Goal: Navigation & Orientation: Find specific page/section

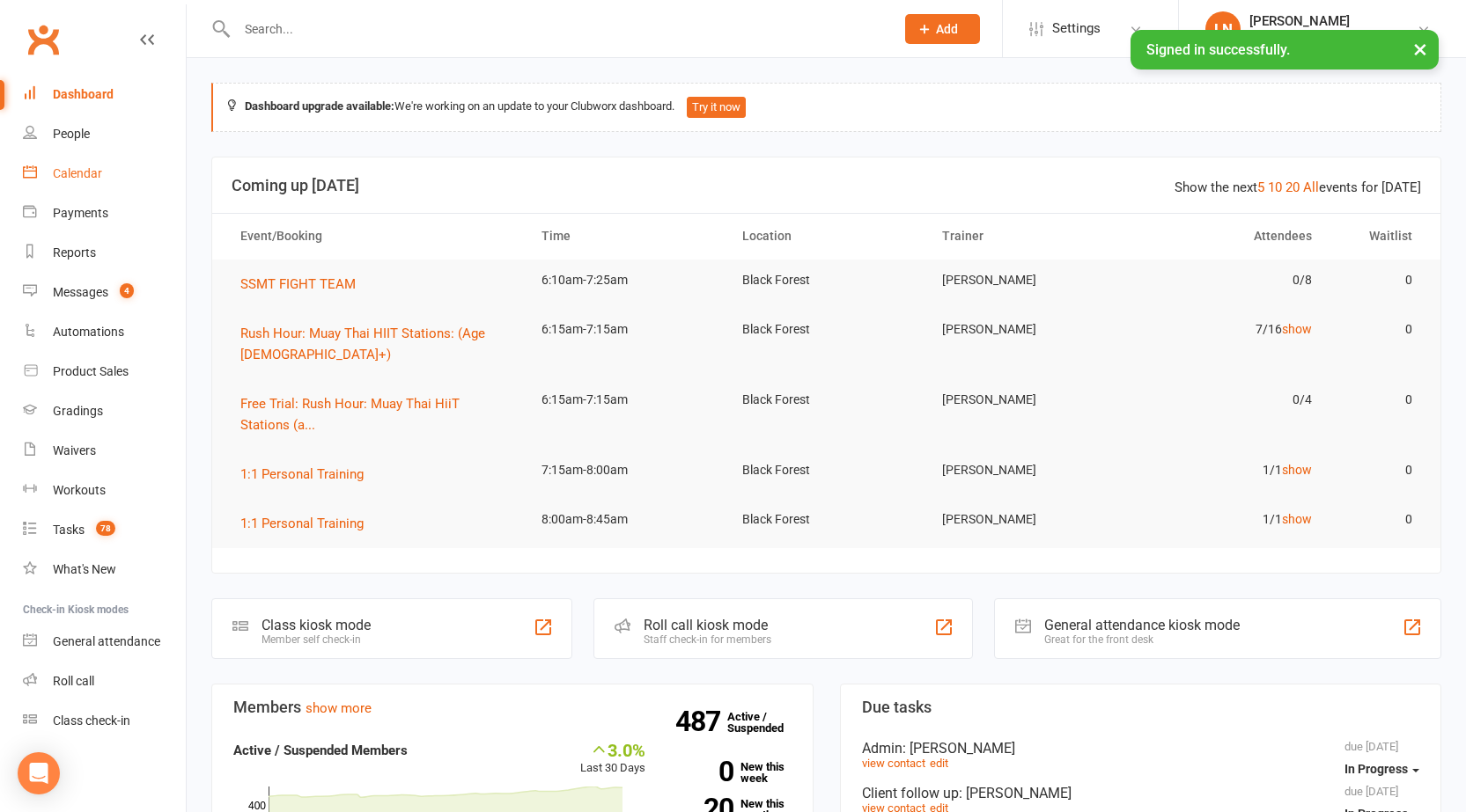
click at [99, 180] on div "Calendar" at bounding box center [77, 173] width 50 height 14
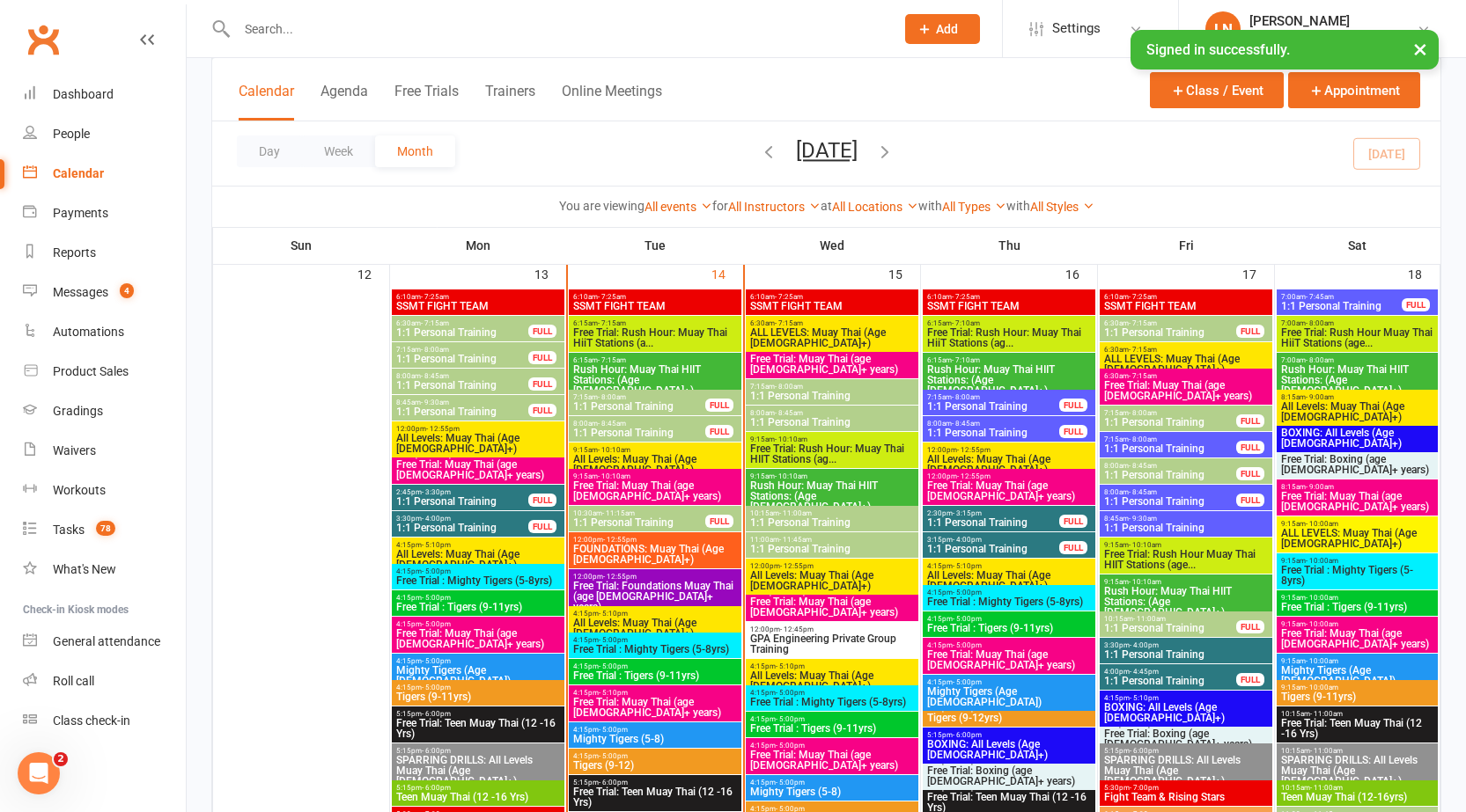
scroll to position [1816, 0]
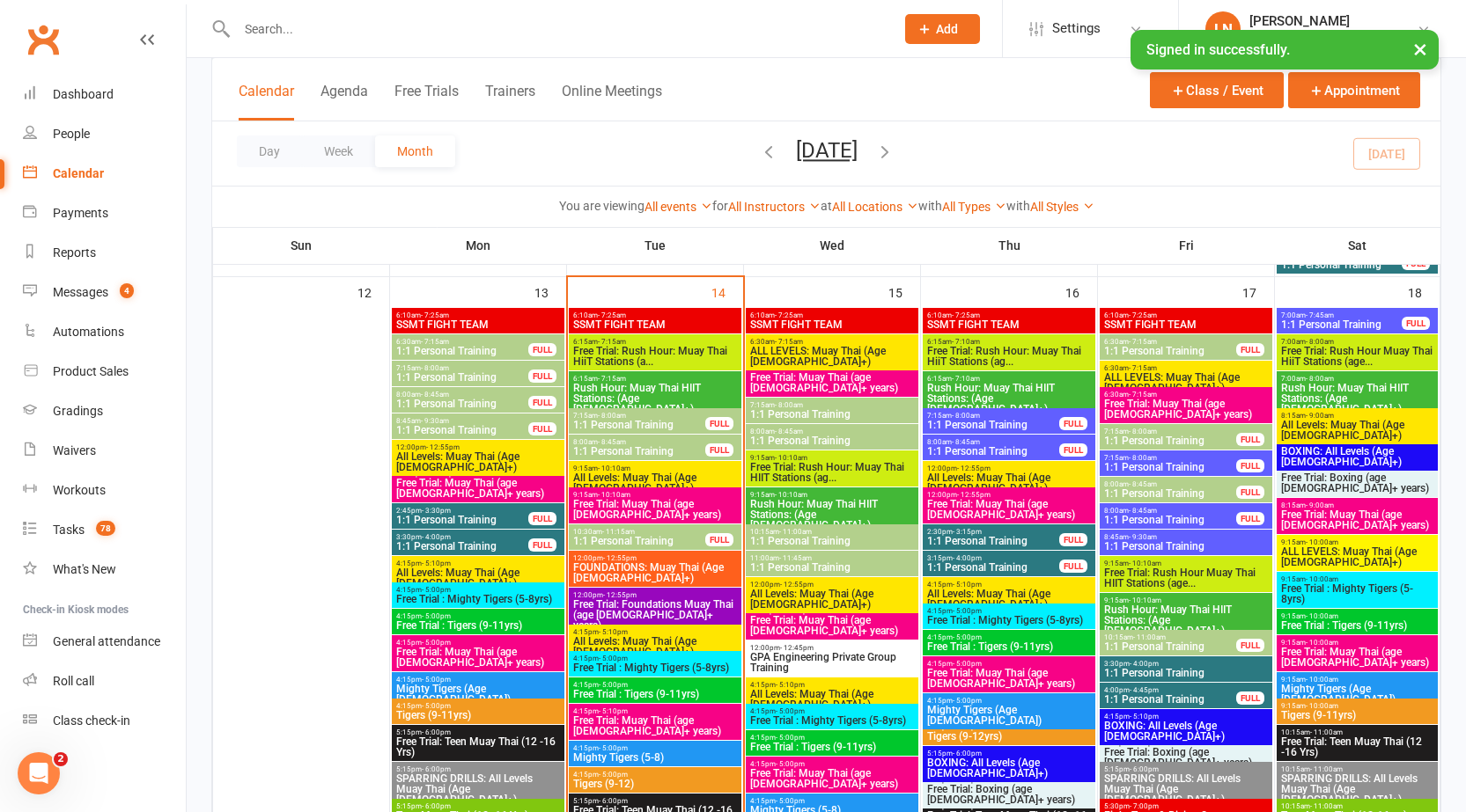
click at [680, 396] on span "Rush Hour: Muay Thai HIIT Stations: (Age [DEMOGRAPHIC_DATA]+)" at bounding box center [655, 399] width 165 height 32
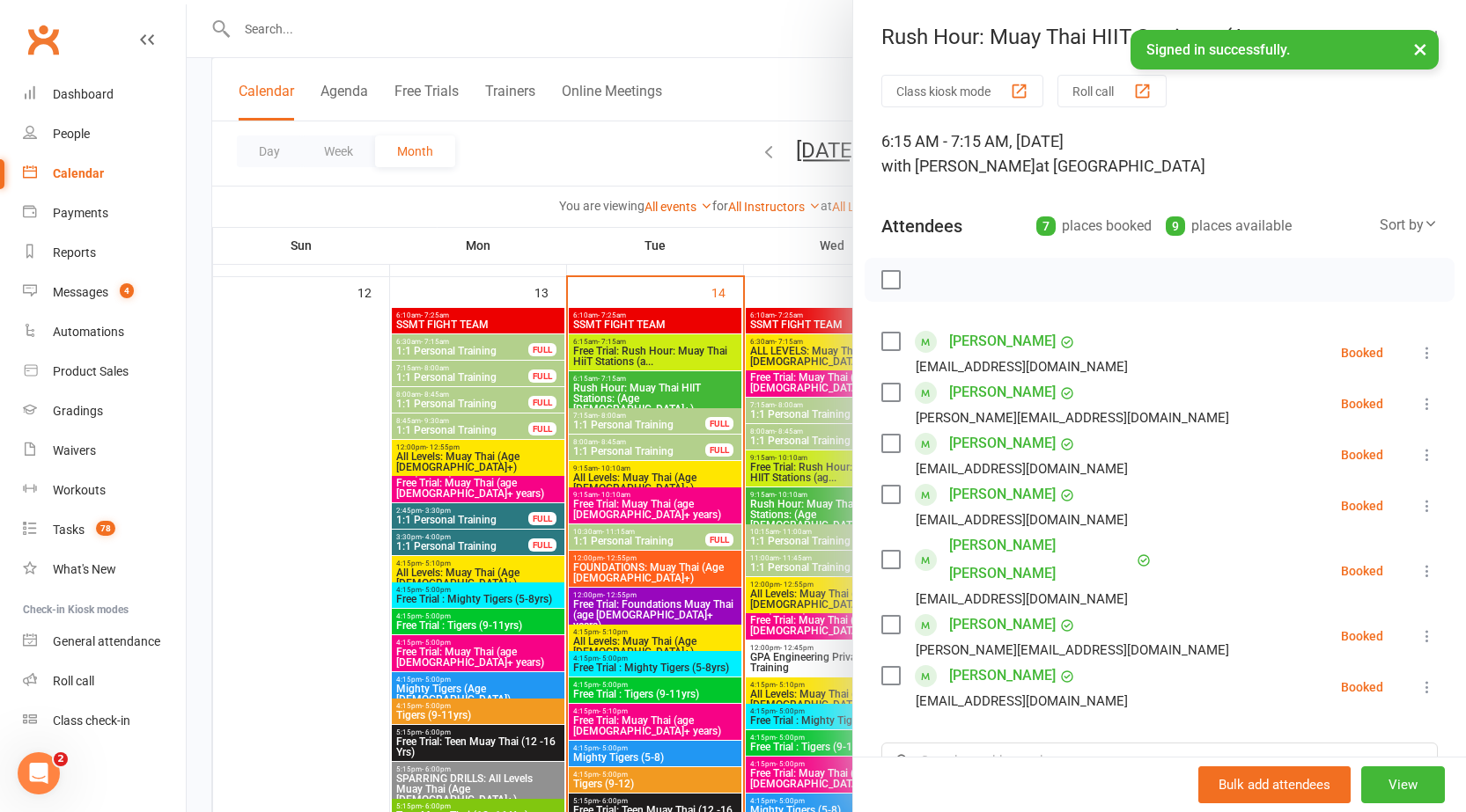
click at [1409, 49] on button "×" at bounding box center [1420, 49] width 32 height 38
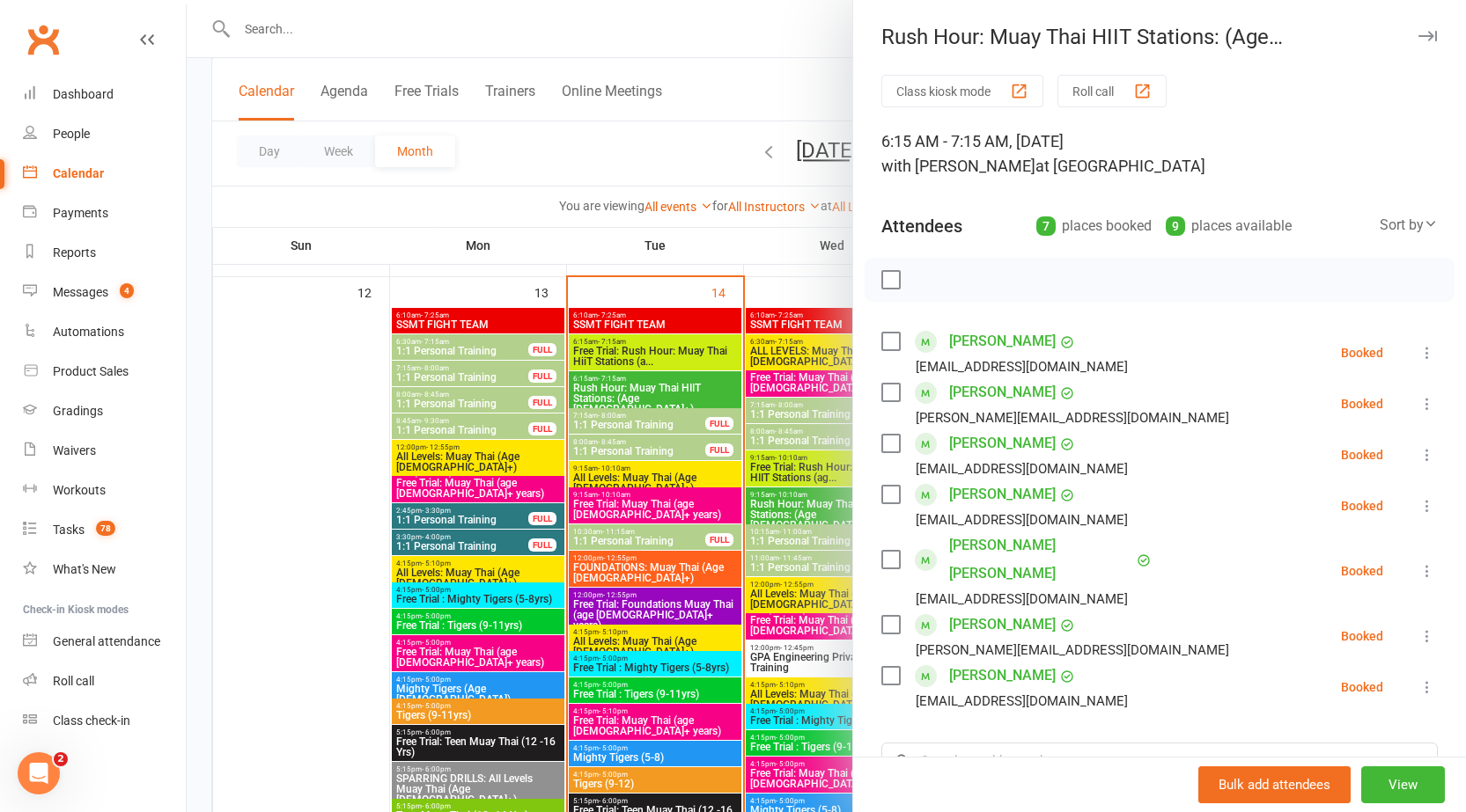
click at [1418, 32] on icon "button" at bounding box center [1427, 36] width 18 height 11
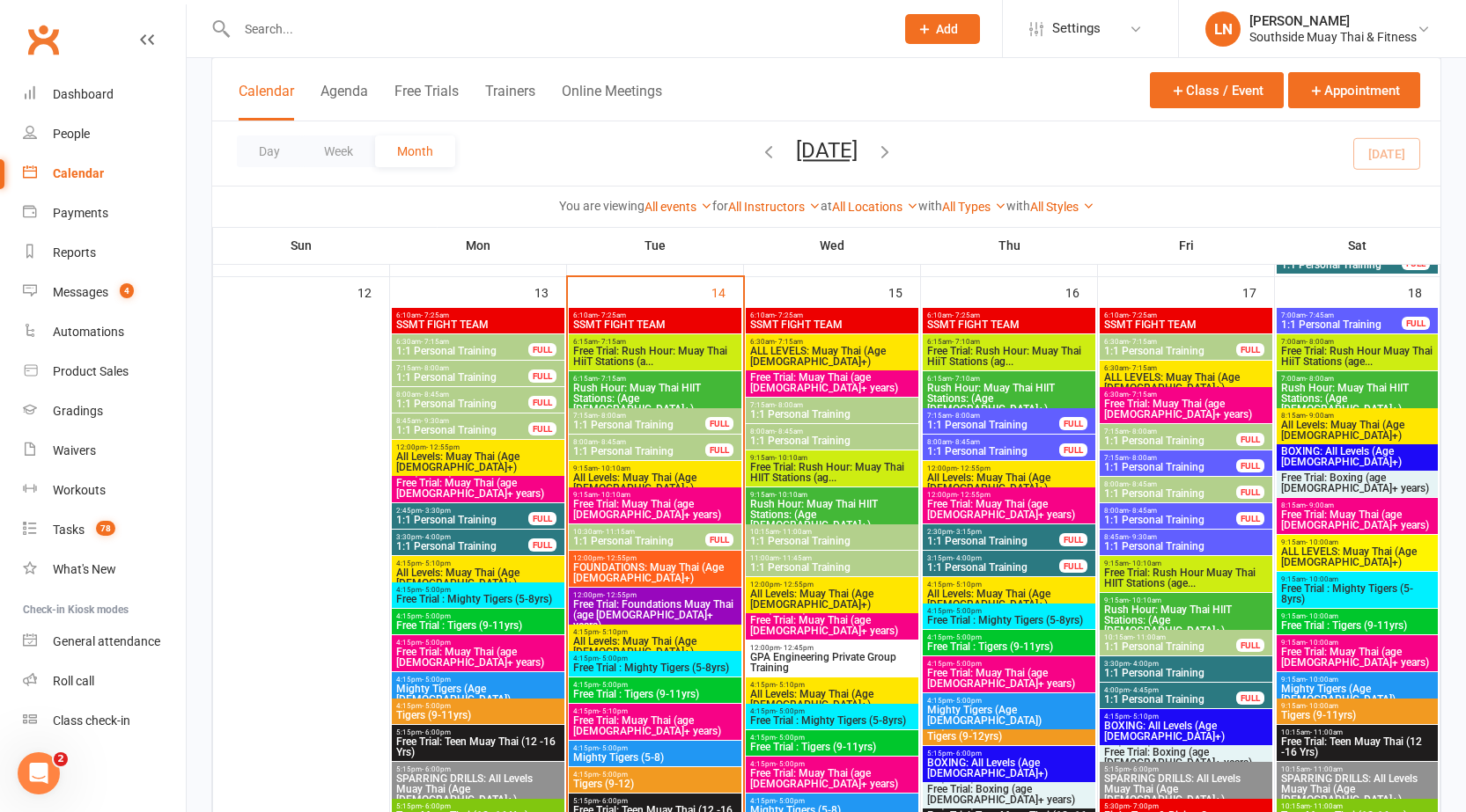
click at [626, 352] on span "Free Trial: Rush Hour: Muay Thai HiiT Stations (a..." at bounding box center [655, 357] width 165 height 21
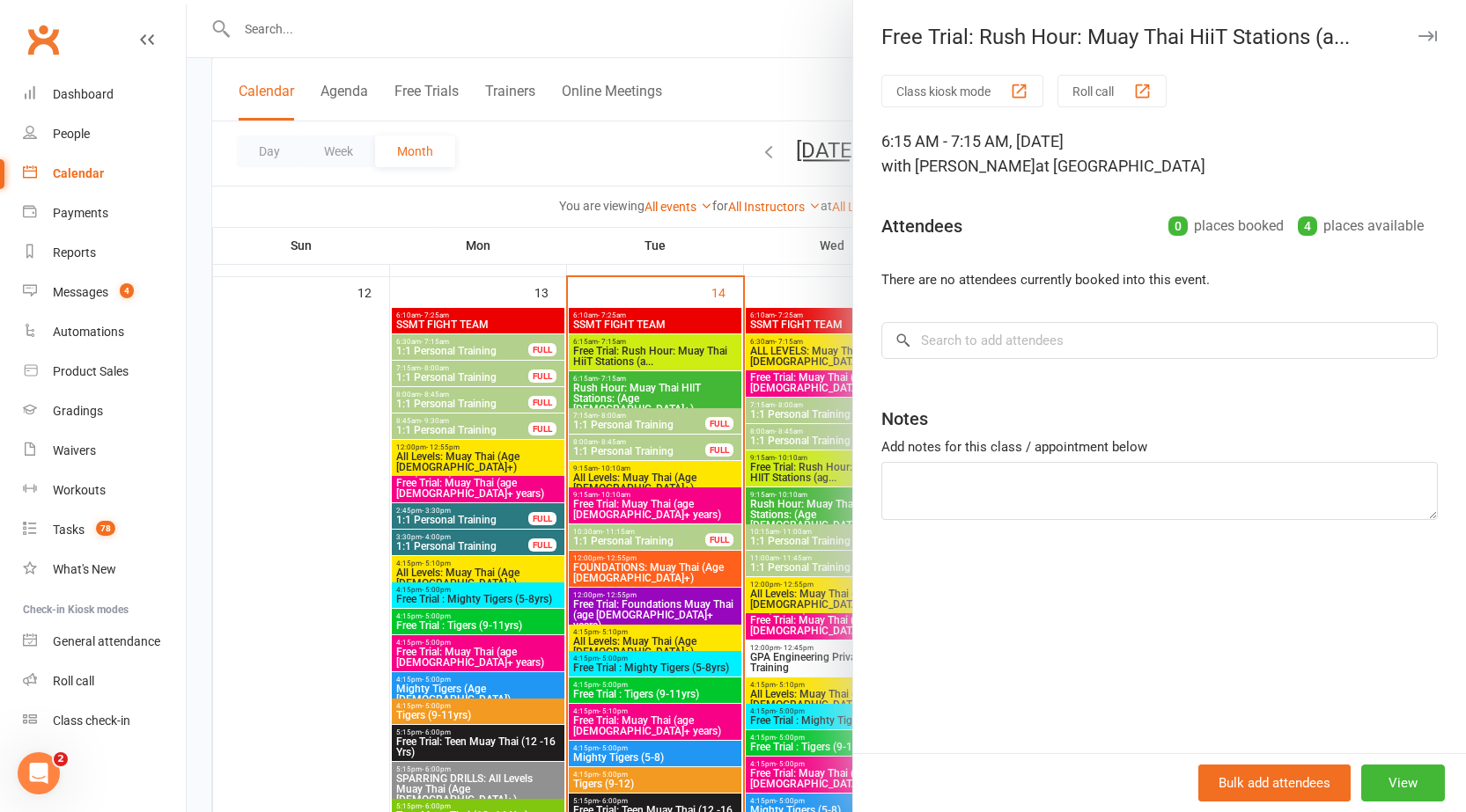
click at [626, 352] on div at bounding box center [826, 406] width 1279 height 812
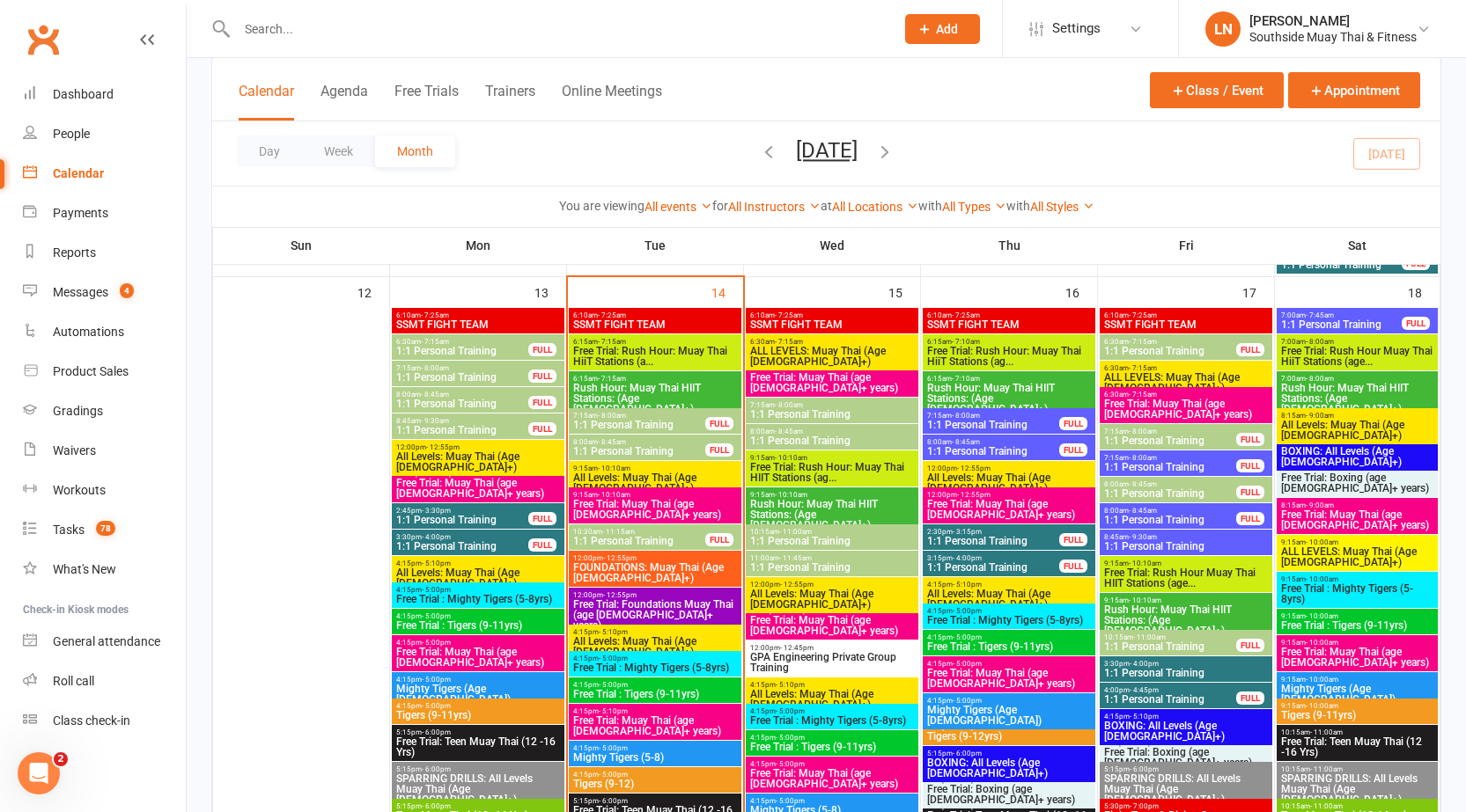
click at [605, 413] on span "- 8:00am" at bounding box center [612, 416] width 28 height 8
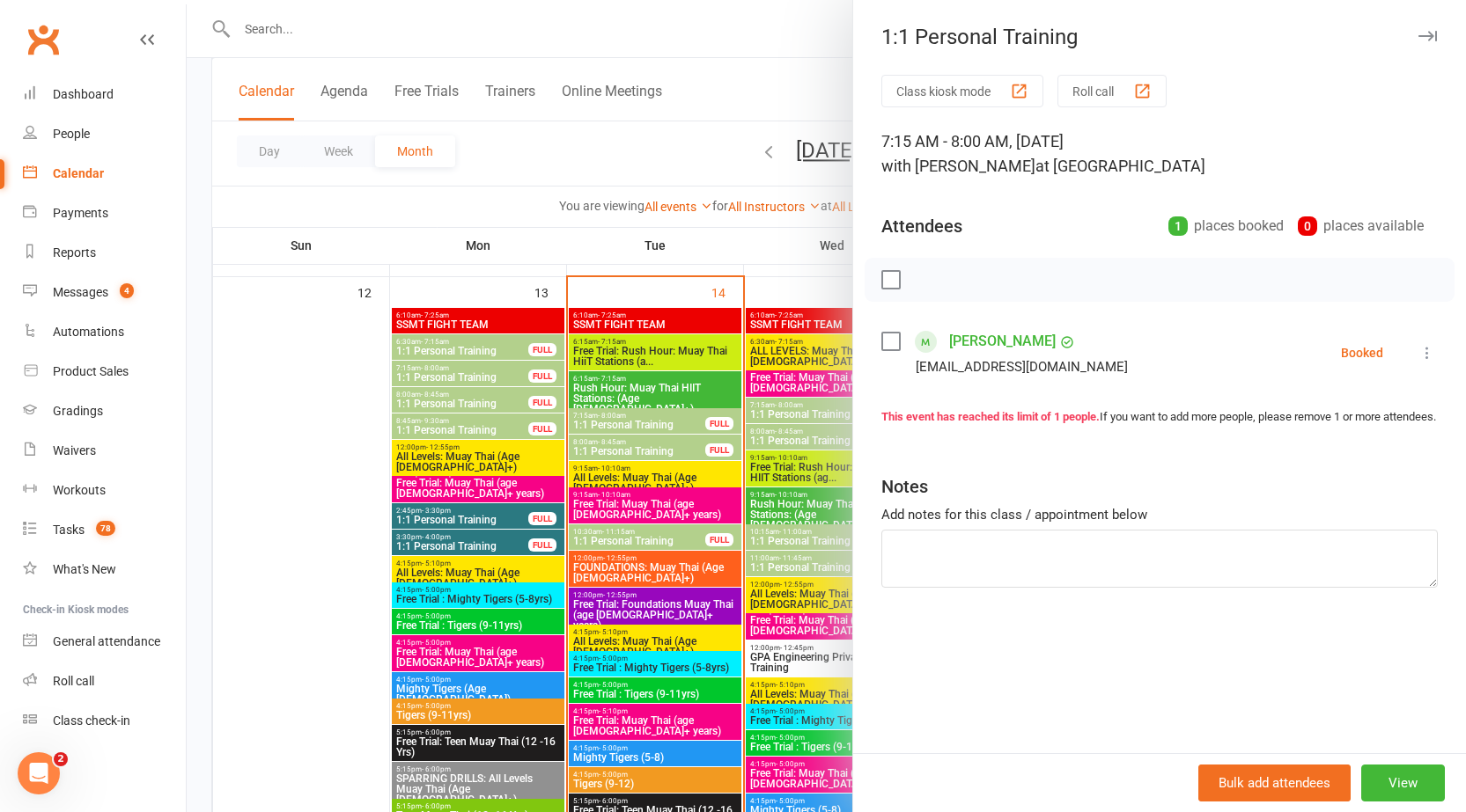
click at [605, 413] on div at bounding box center [826, 406] width 1279 height 812
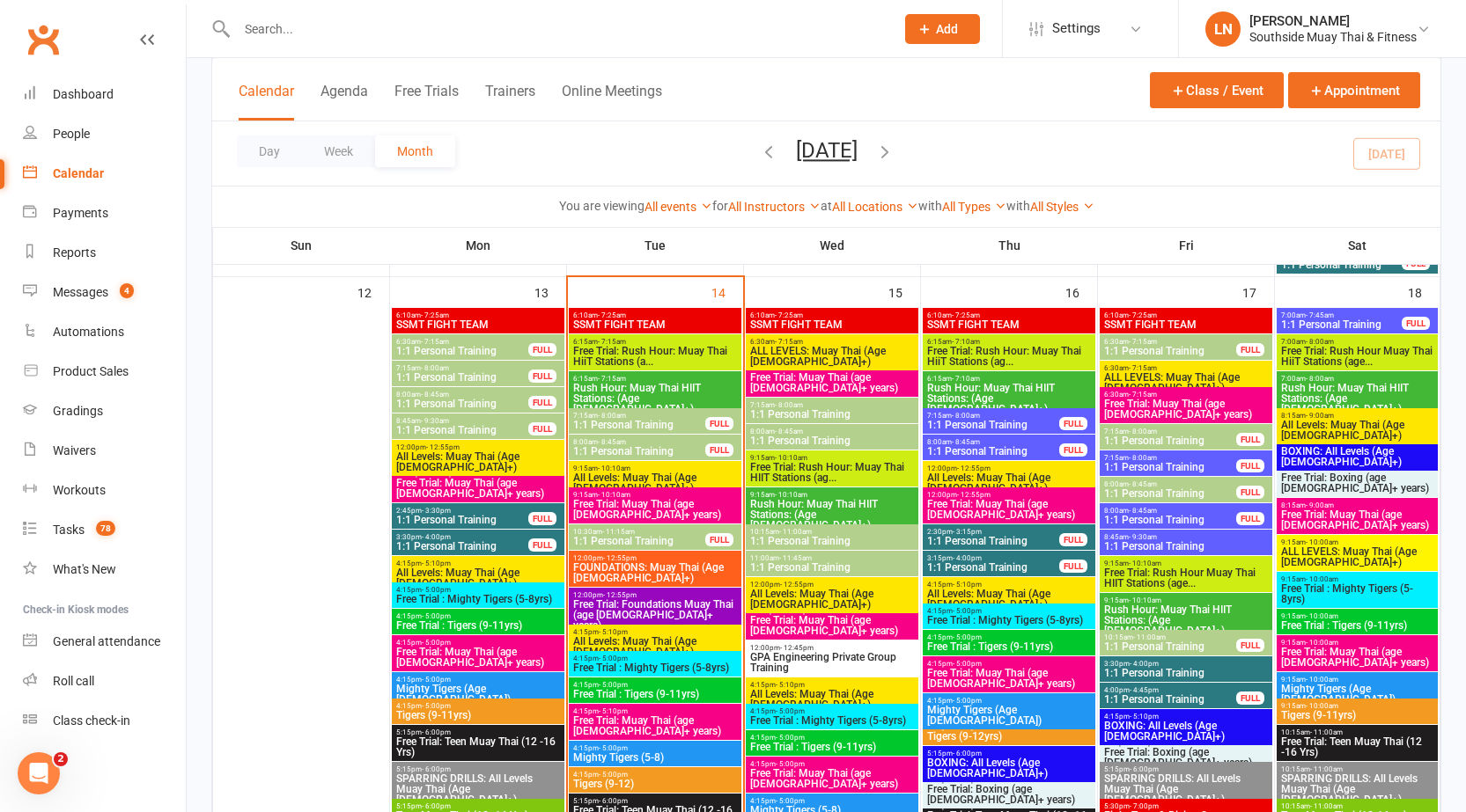
click at [610, 483] on span "All Levels: Muay Thai (Age [DEMOGRAPHIC_DATA]+)" at bounding box center [655, 483] width 165 height 21
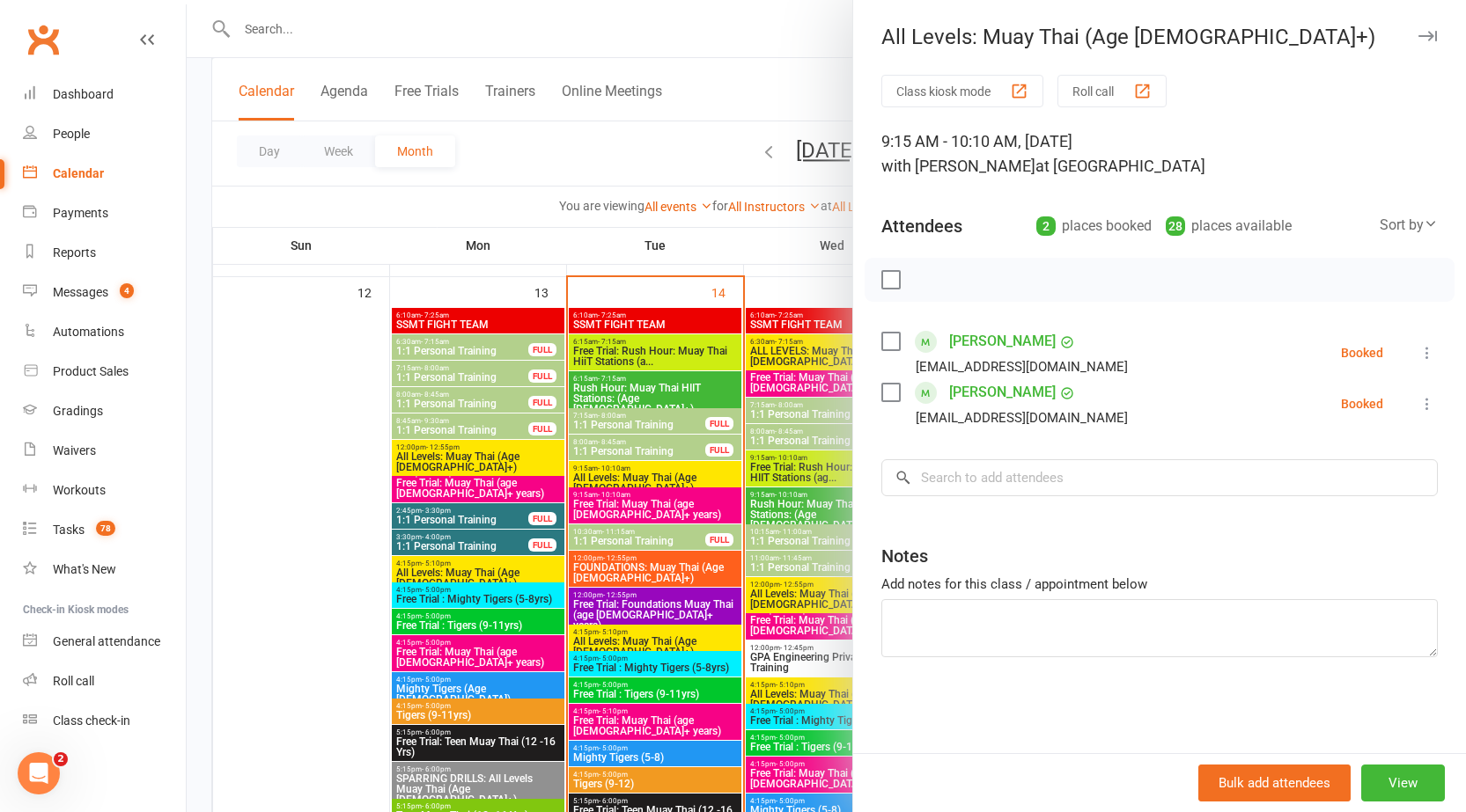
click at [611, 470] on div at bounding box center [826, 406] width 1279 height 812
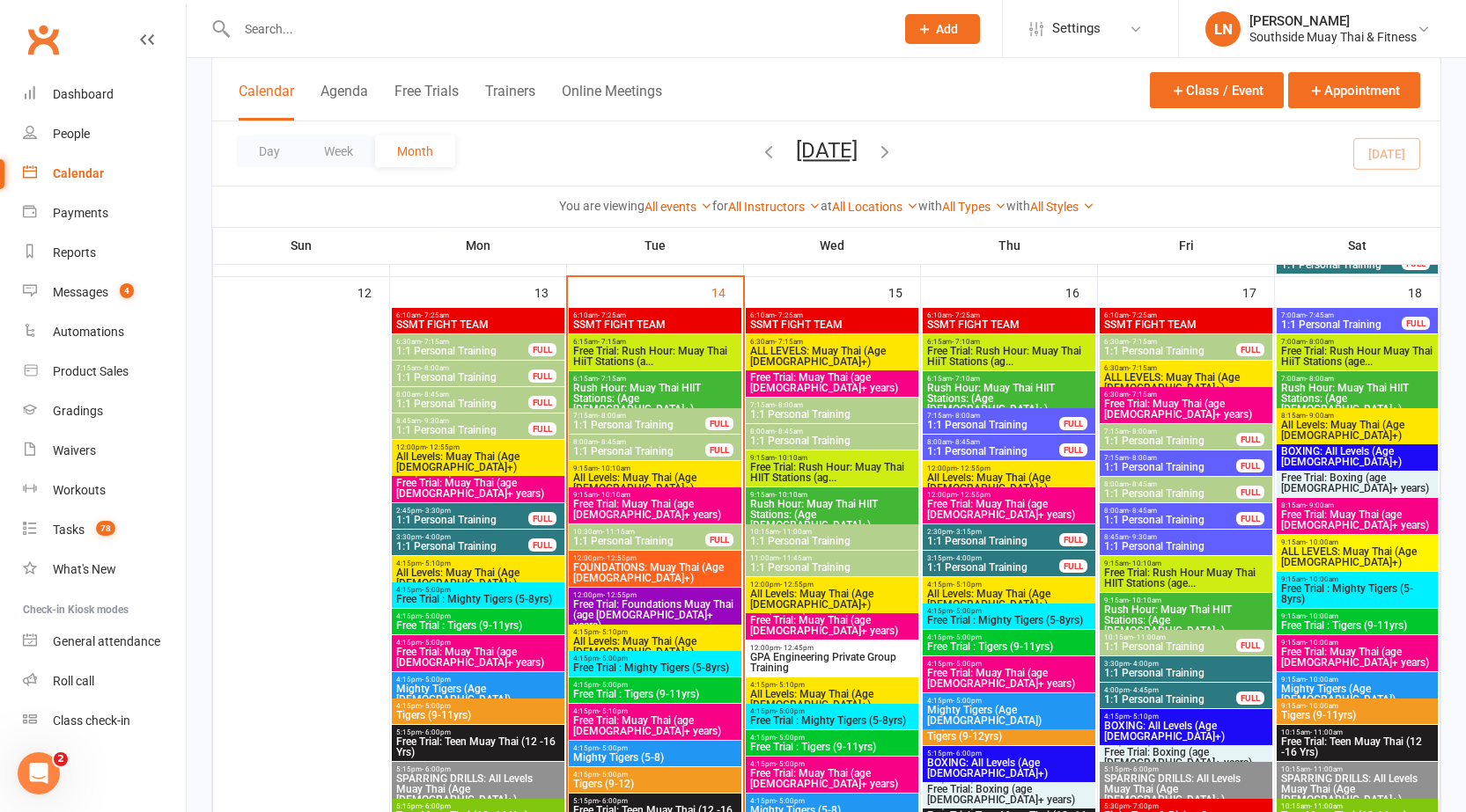
click at [620, 508] on span "Free Trial: Muay Thai (age [DEMOGRAPHIC_DATA]+ years)" at bounding box center [655, 510] width 165 height 21
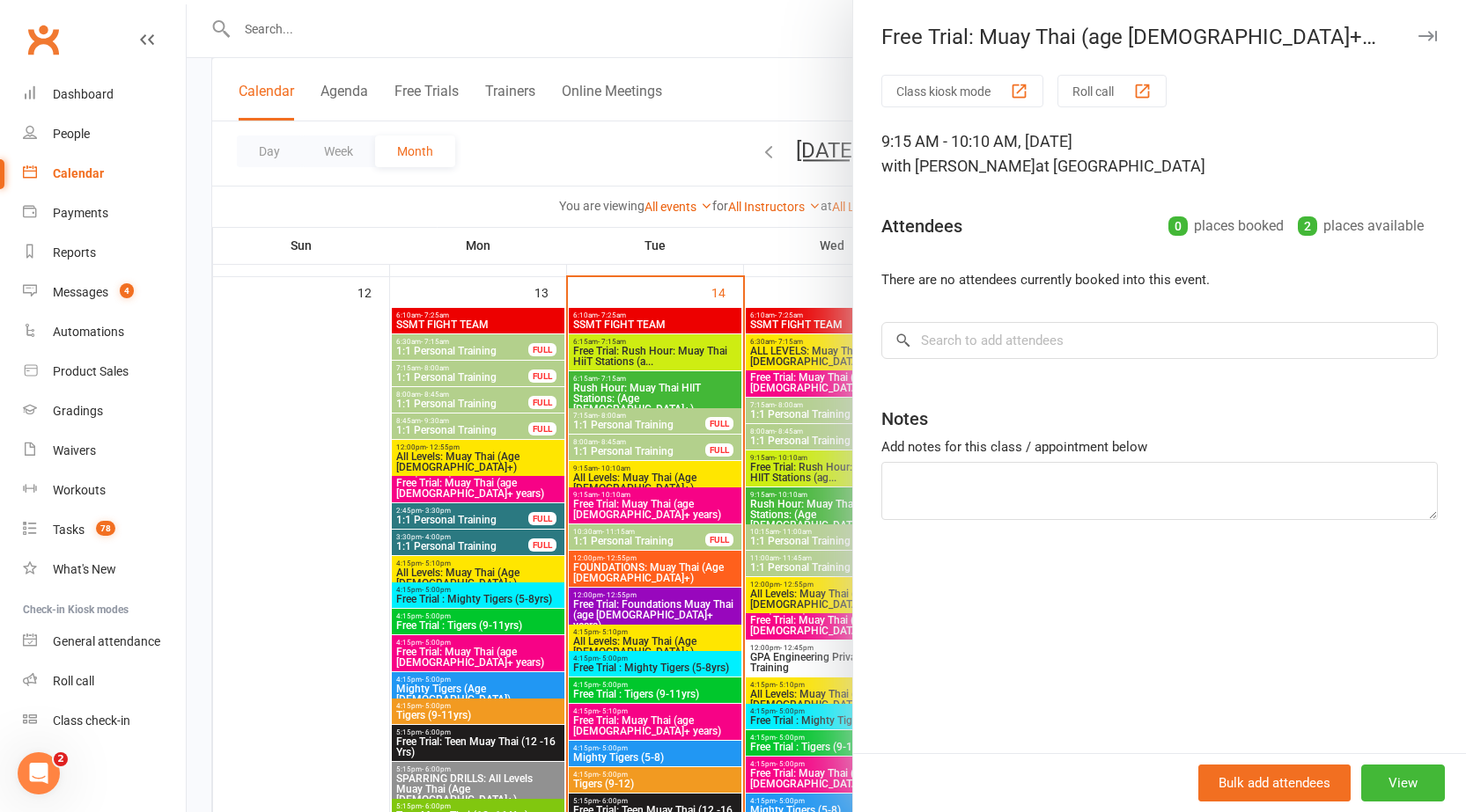
click at [620, 507] on div at bounding box center [826, 406] width 1279 height 812
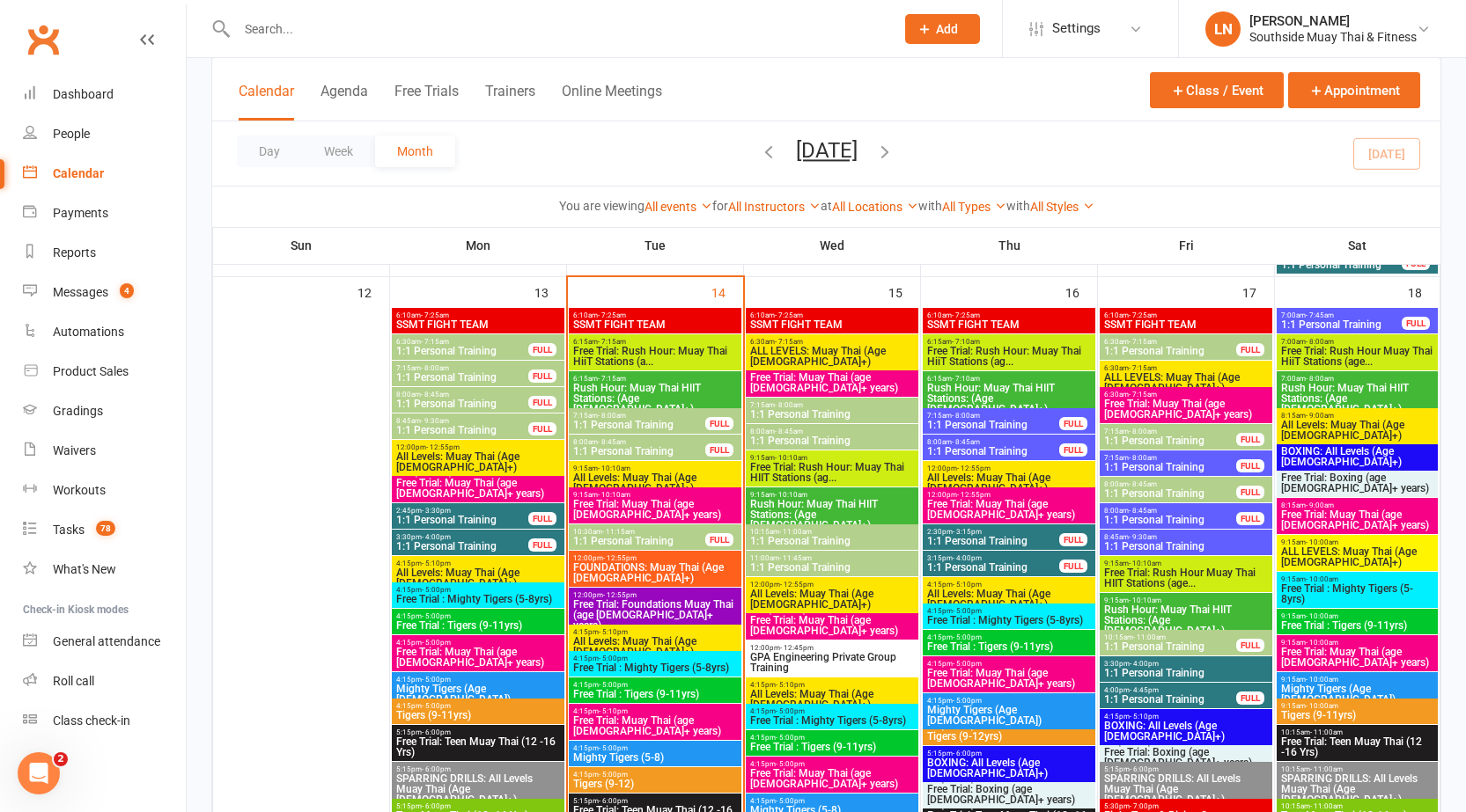
click at [674, 533] on span "10:30am - 11:15am" at bounding box center [639, 532] width 134 height 8
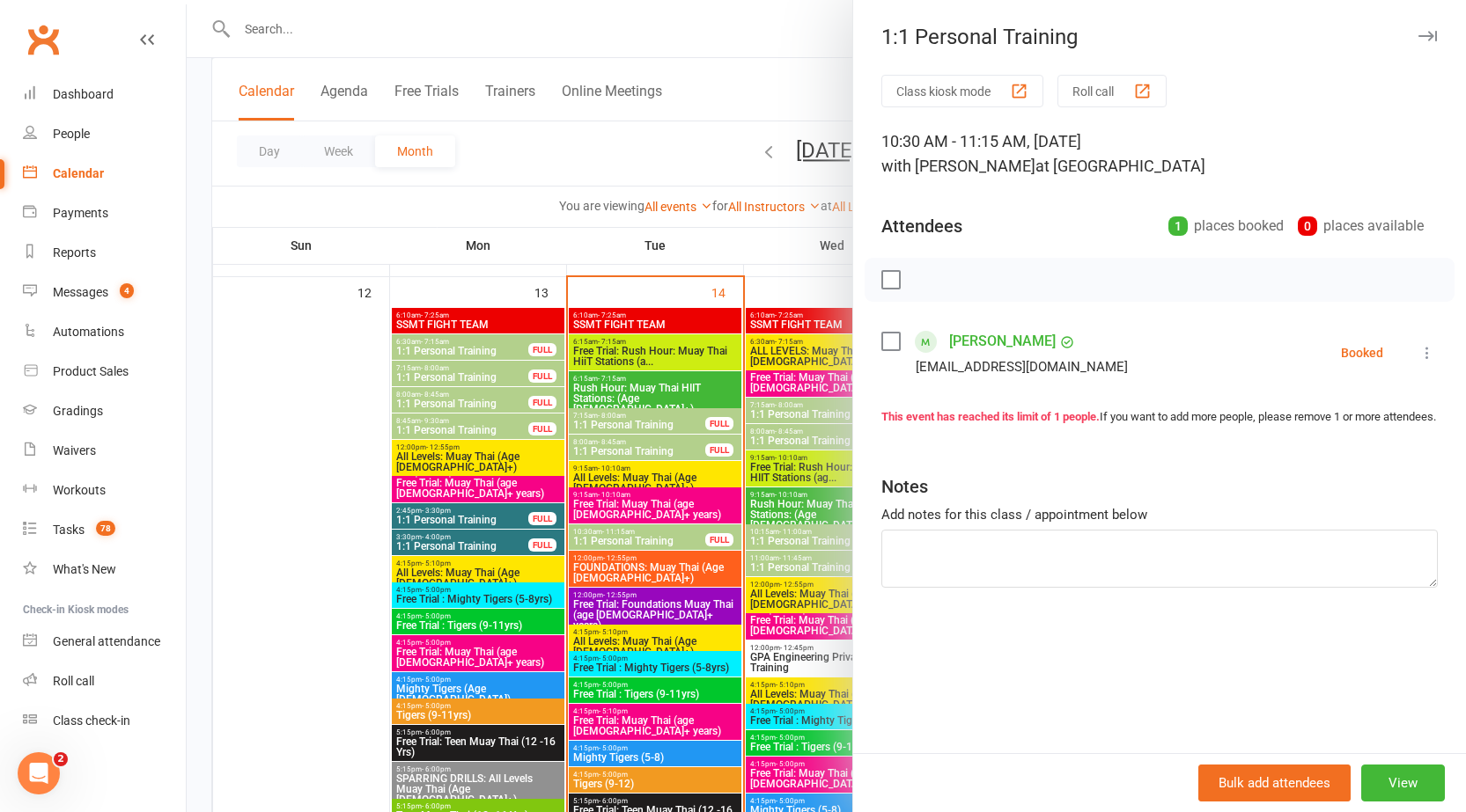
click at [1416, 46] on button "button" at bounding box center [1427, 36] width 21 height 21
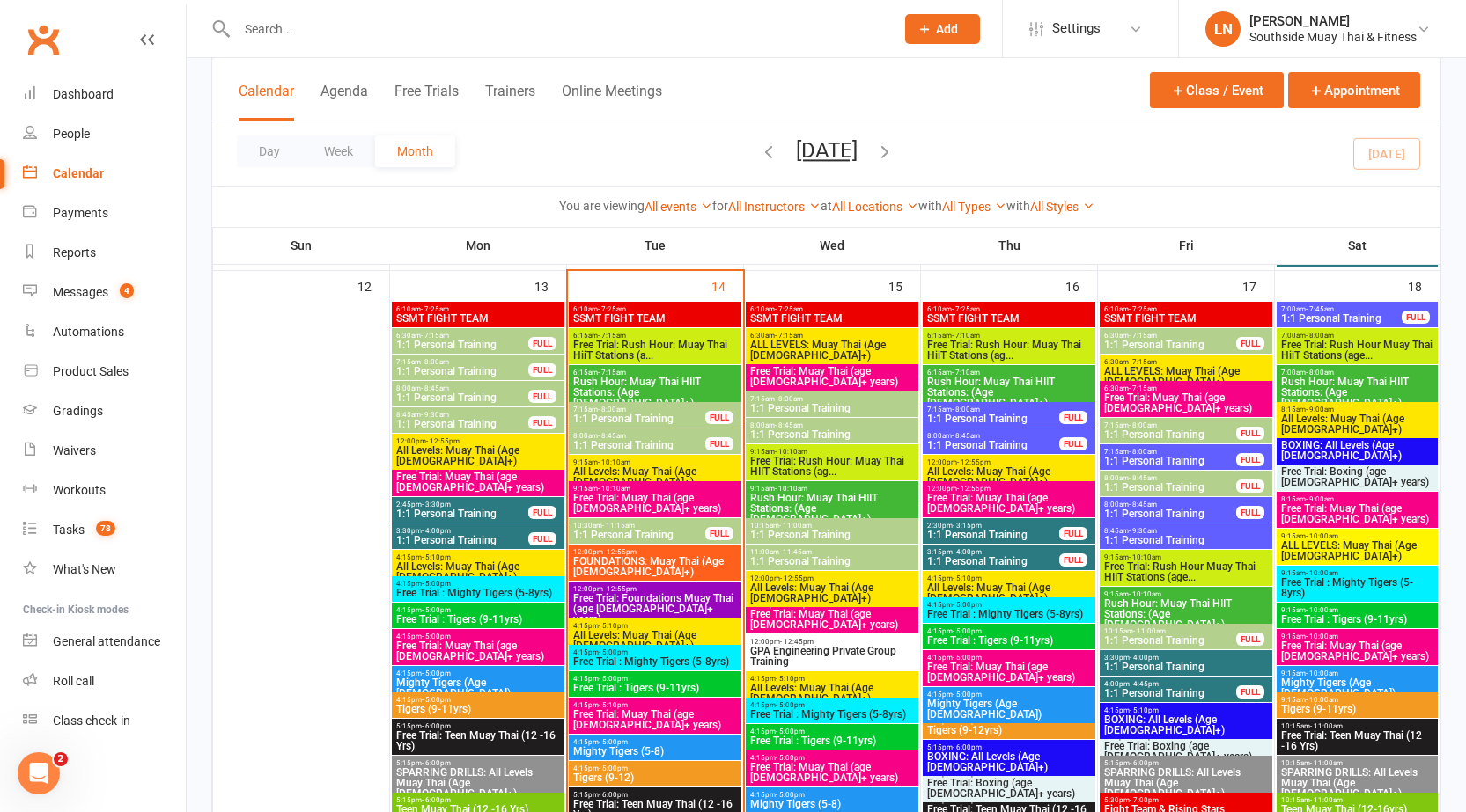
scroll to position [1858, 0]
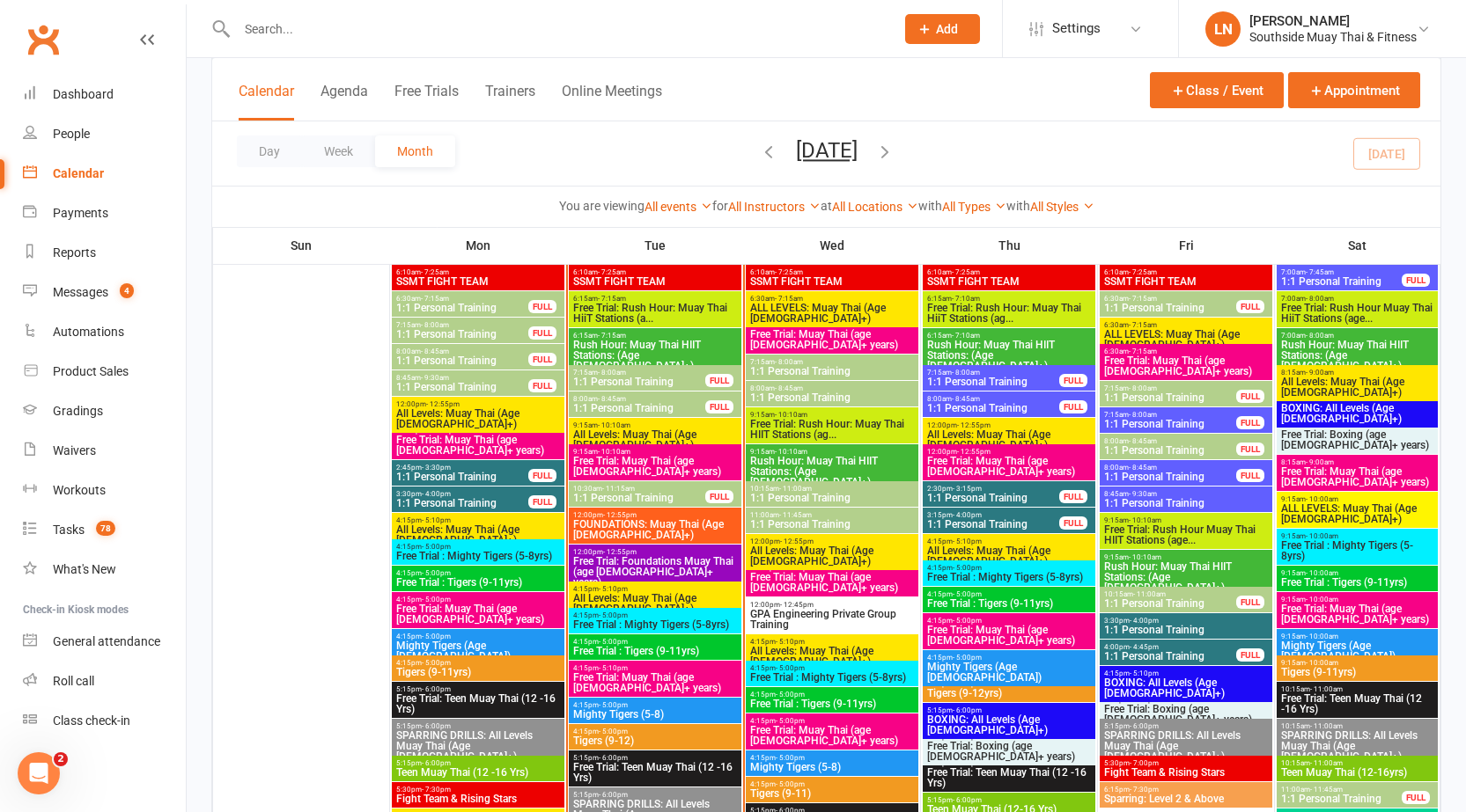
click at [627, 424] on span "- 10:10am" at bounding box center [614, 426] width 32 height 8
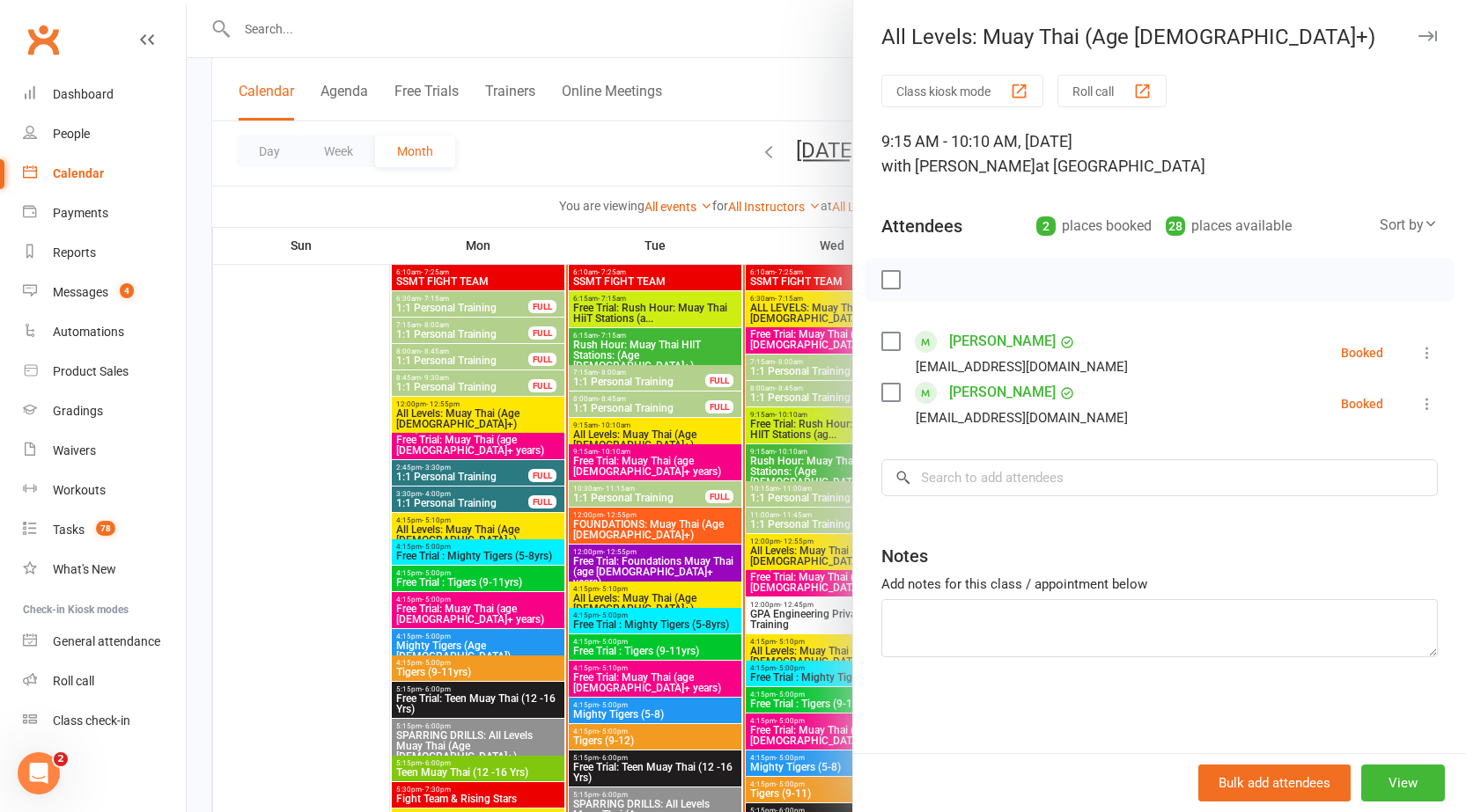
click at [628, 427] on div at bounding box center [826, 406] width 1279 height 812
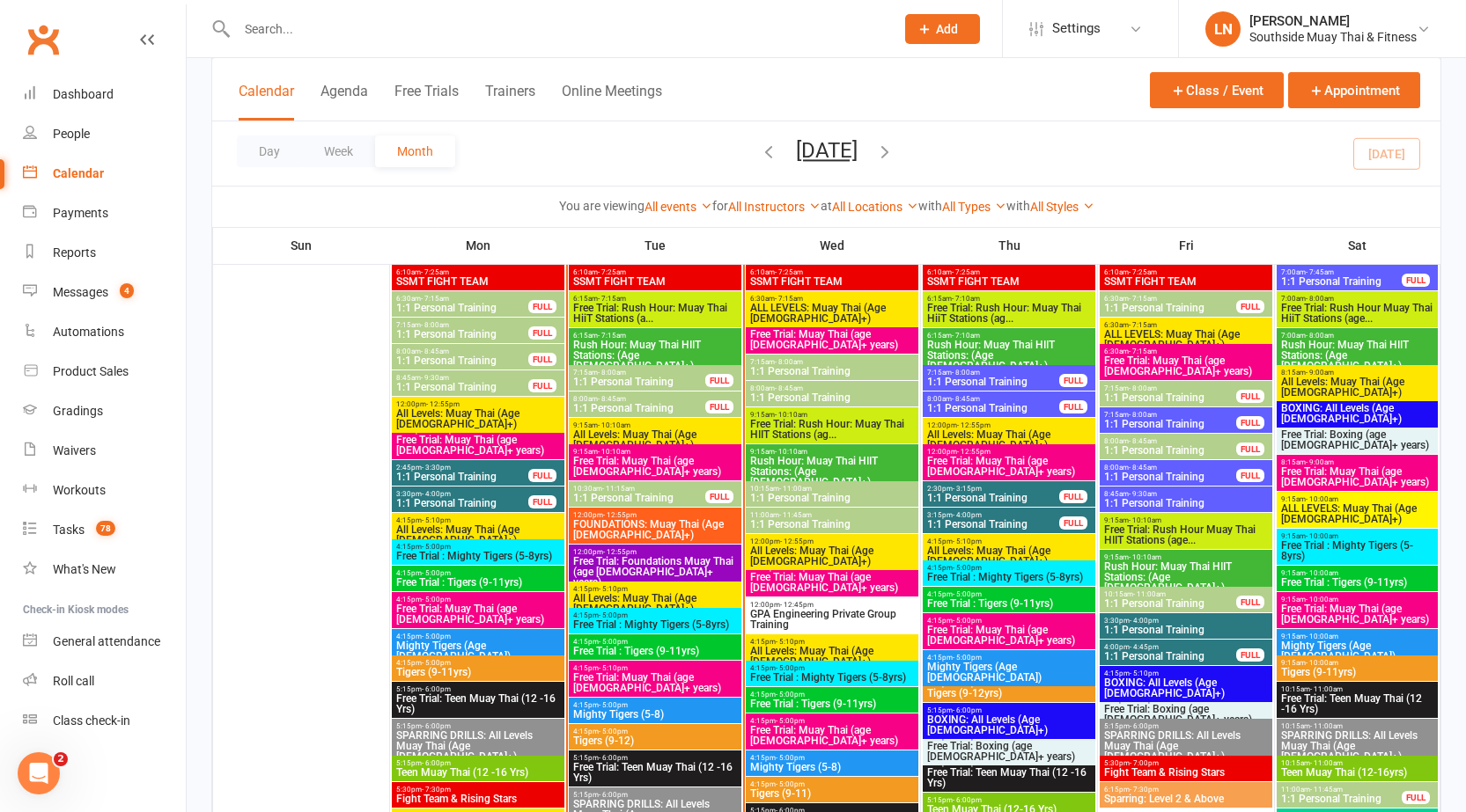
click at [645, 459] on span "Free Trial: Muay Thai (age [DEMOGRAPHIC_DATA]+ years)" at bounding box center [655, 467] width 165 height 21
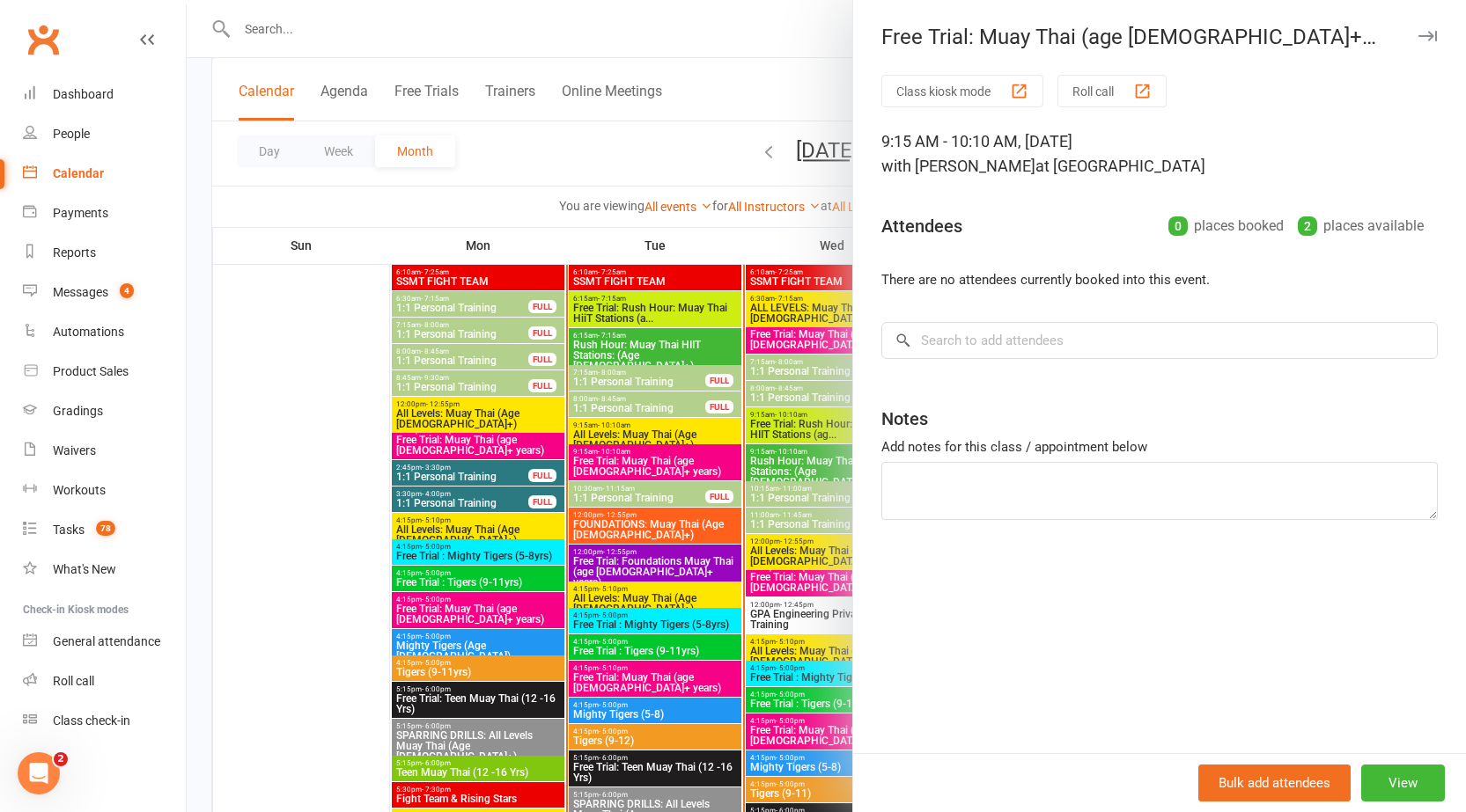
click at [1418, 37] on icon "button" at bounding box center [1427, 36] width 18 height 11
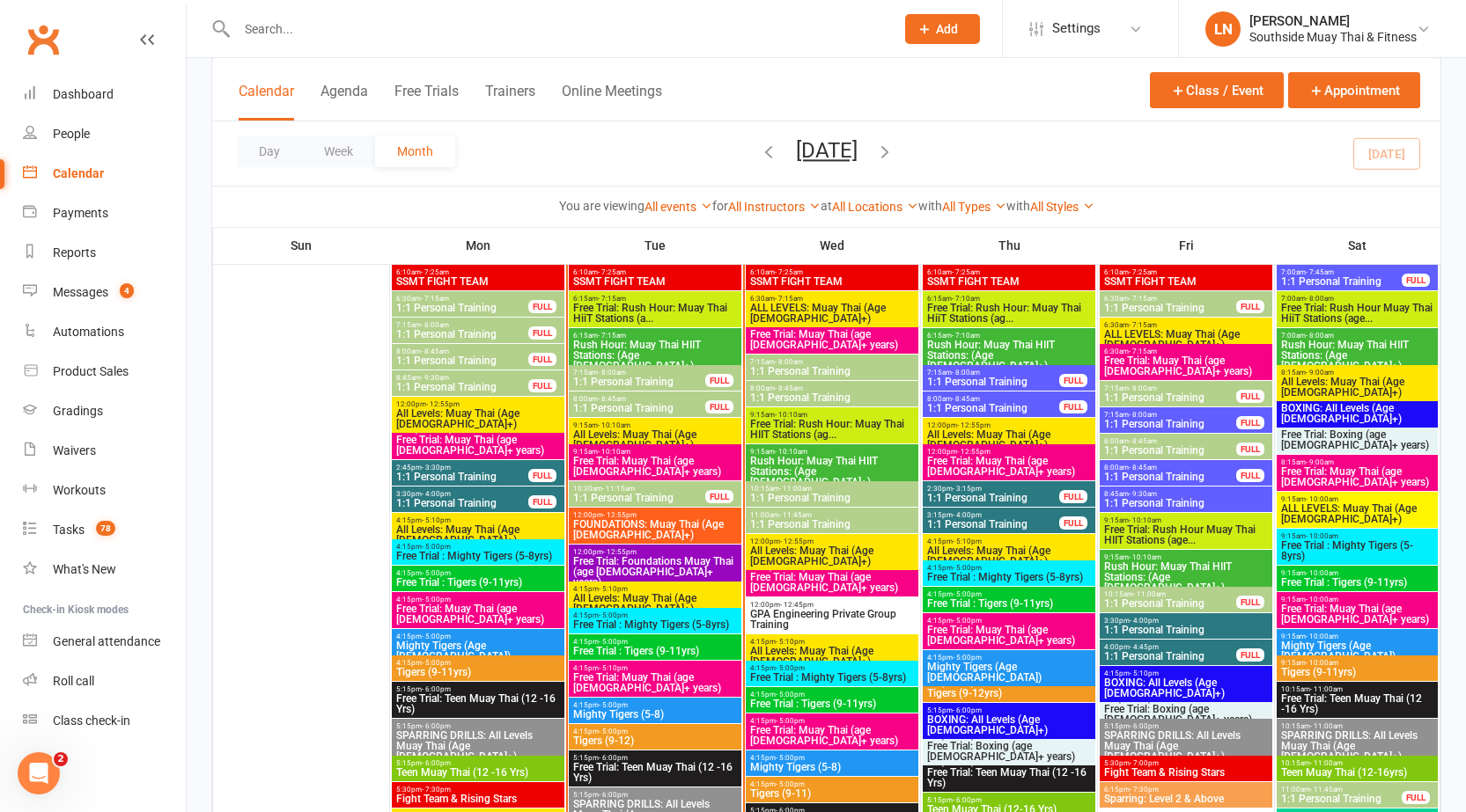
click at [674, 526] on span "FOUNDATIONS: Muay Thai (Age [DEMOGRAPHIC_DATA]+)" at bounding box center [655, 530] width 165 height 21
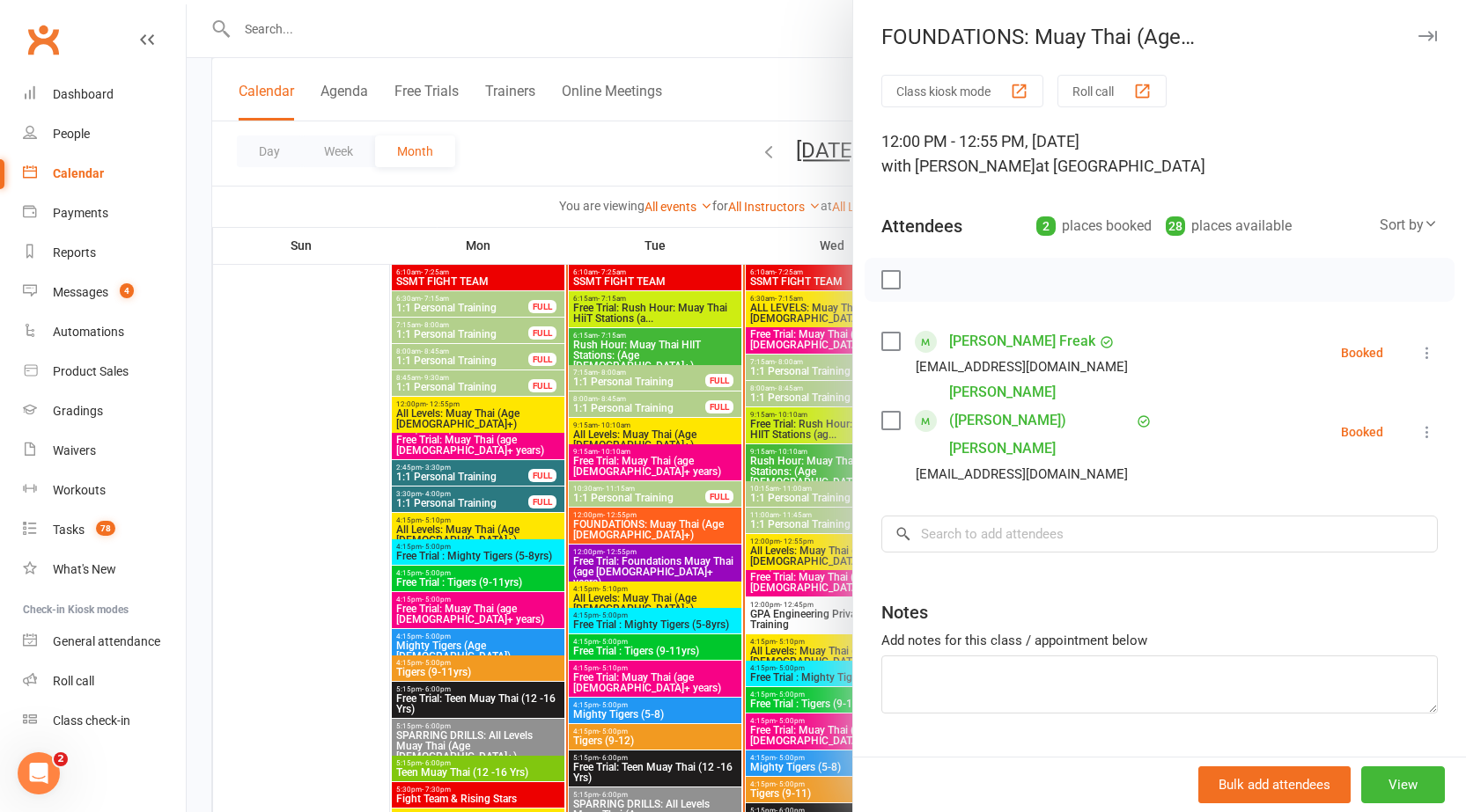
click at [1418, 35] on icon "button" at bounding box center [1427, 36] width 18 height 11
